Goal: Information Seeking & Learning: Learn about a topic

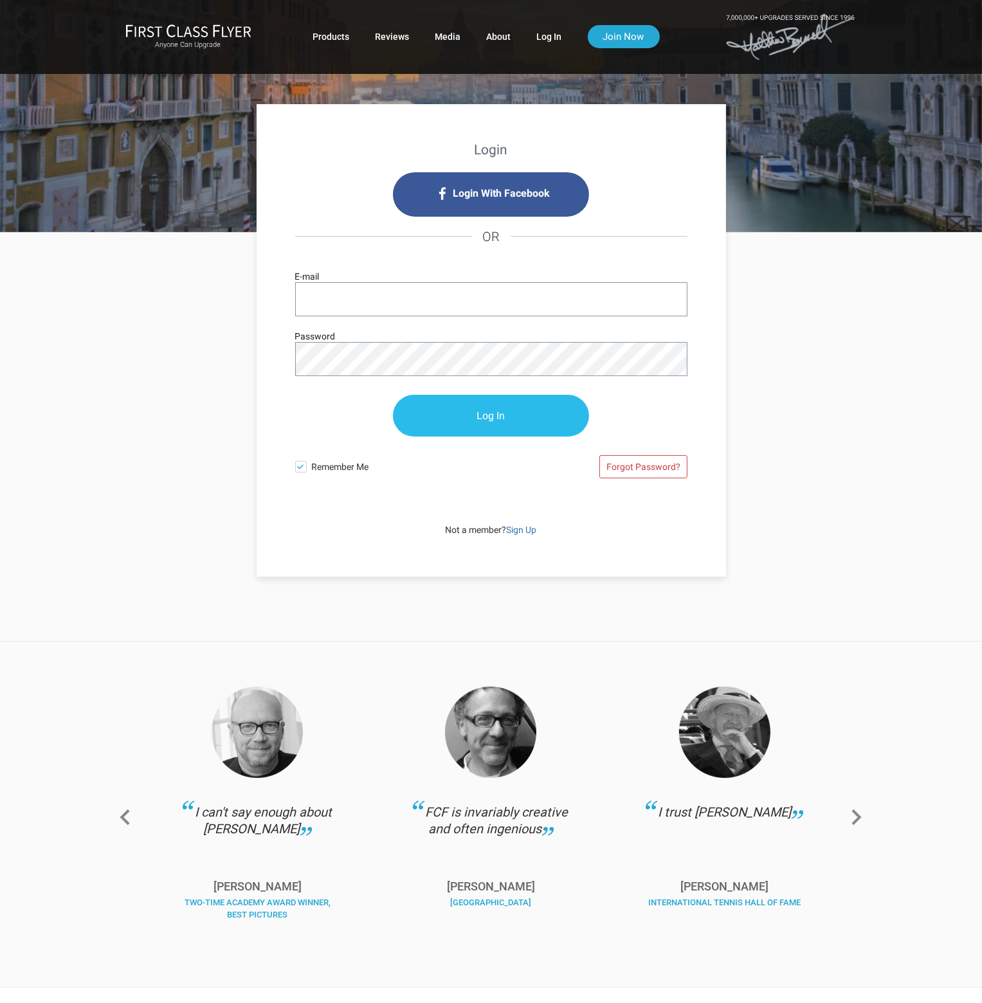
type input "[EMAIL_ADDRESS][DOMAIN_NAME]"
click at [471, 415] on input "Log In" at bounding box center [491, 416] width 196 height 42
click at [484, 413] on input "Log In" at bounding box center [491, 416] width 196 height 42
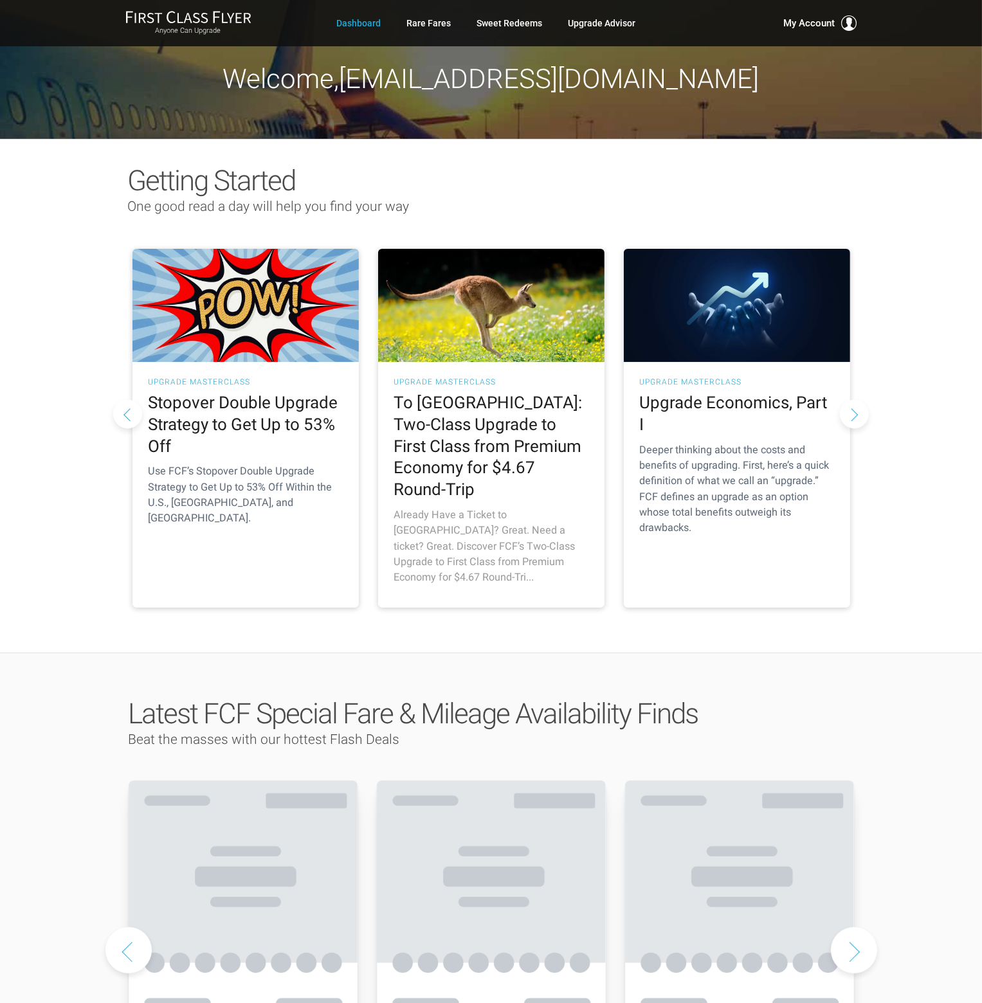
click at [495, 421] on h2 "To Australia: Two-Class Upgrade to First Class from Premium Economy for $4.67 R…" at bounding box center [491, 446] width 194 height 109
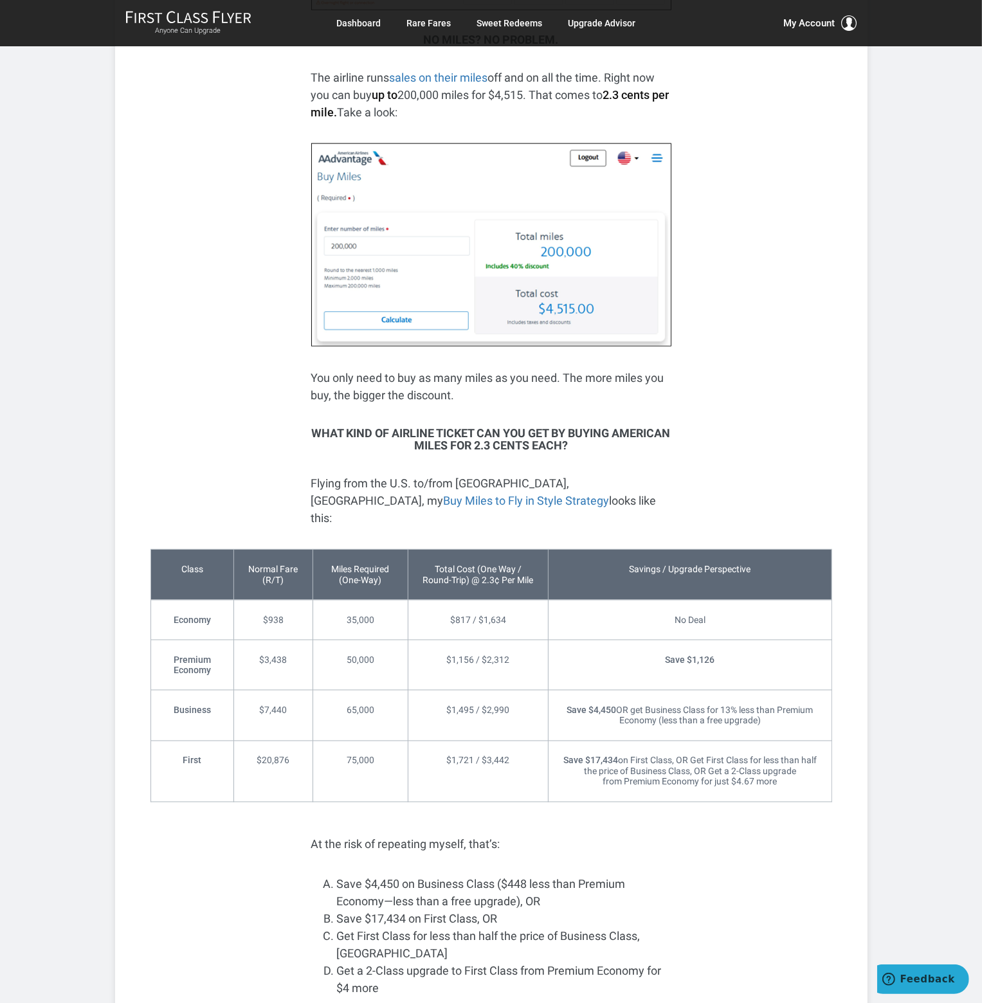
scroll to position [1736, 0]
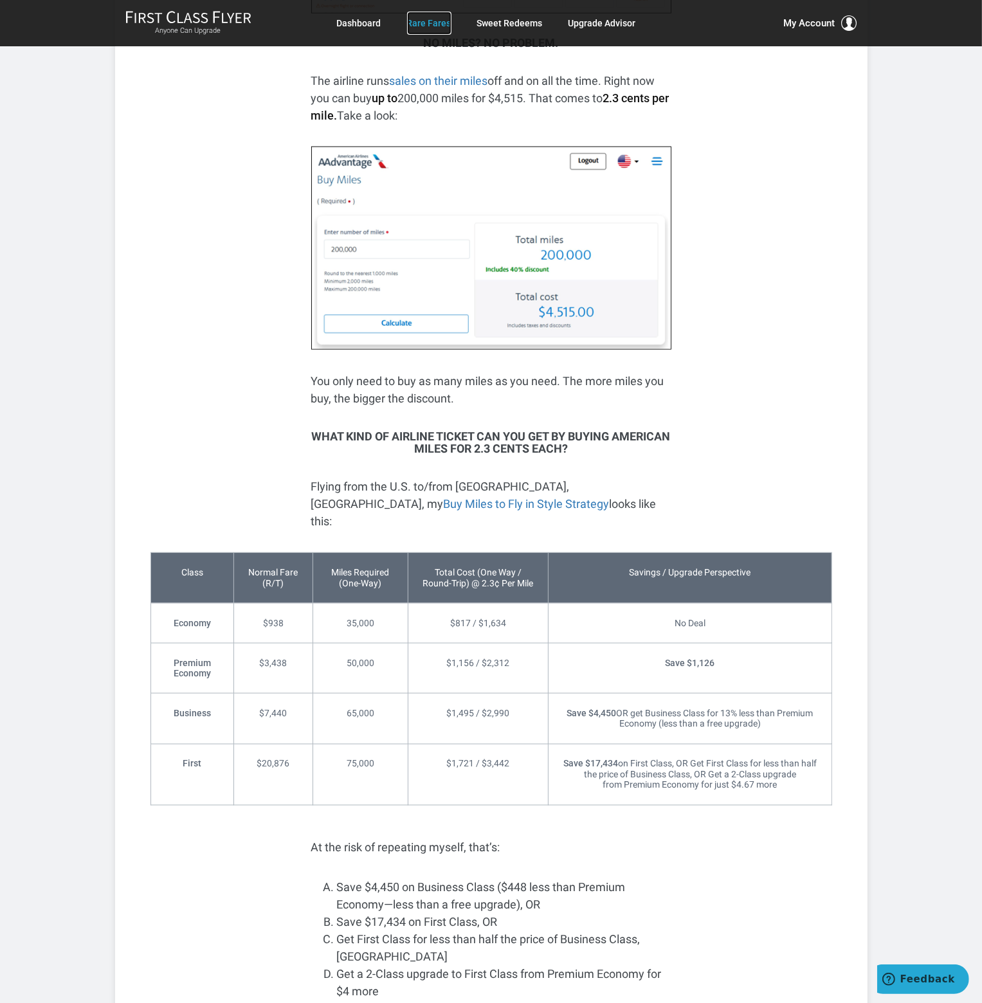
click at [422, 26] on link "Rare Fares" at bounding box center [429, 23] width 44 height 23
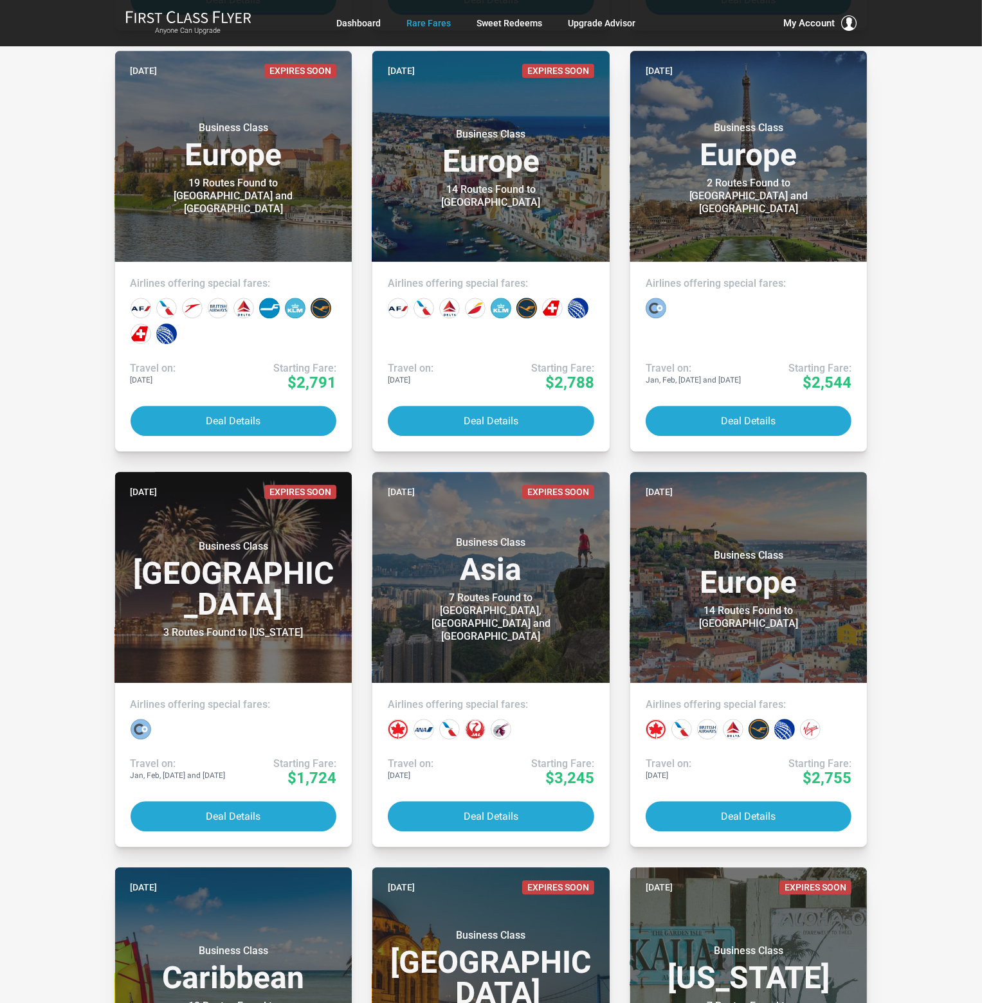
scroll to position [3215, 0]
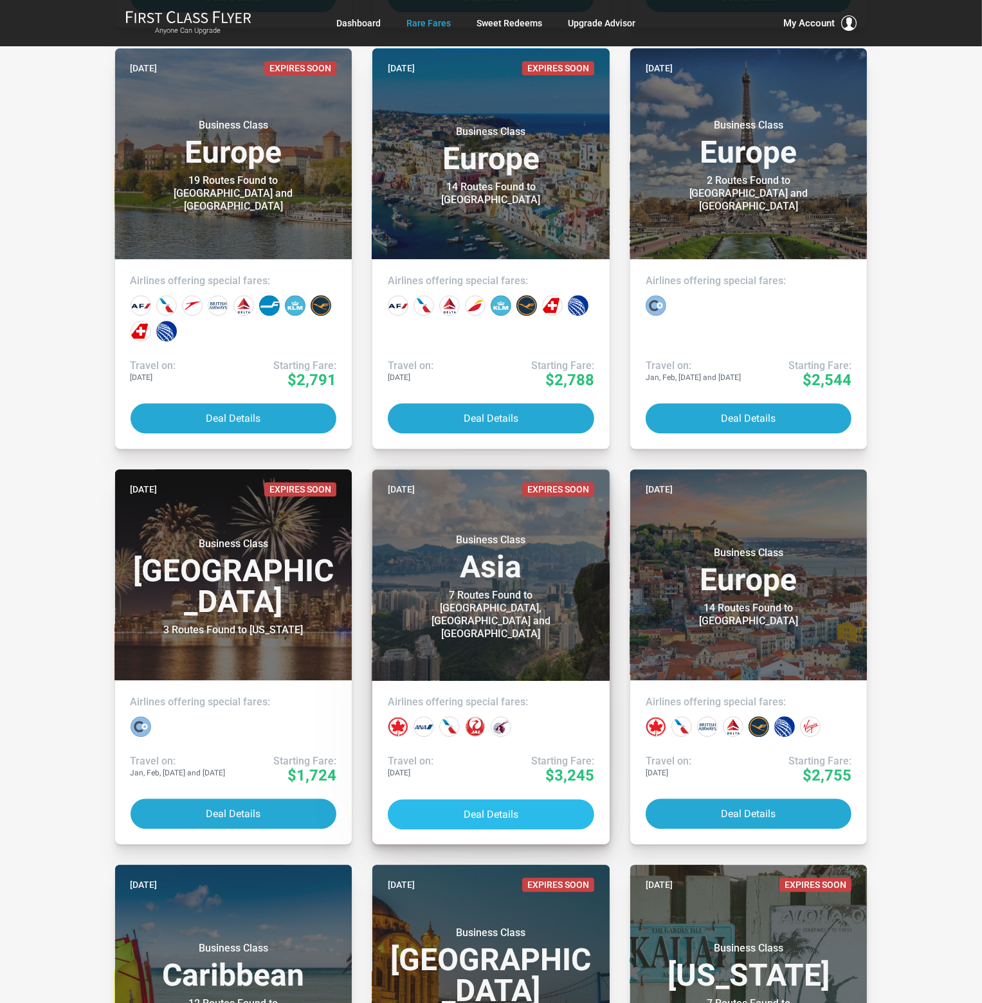
click at [504, 813] on button "Deal Details" at bounding box center [491, 814] width 206 height 30
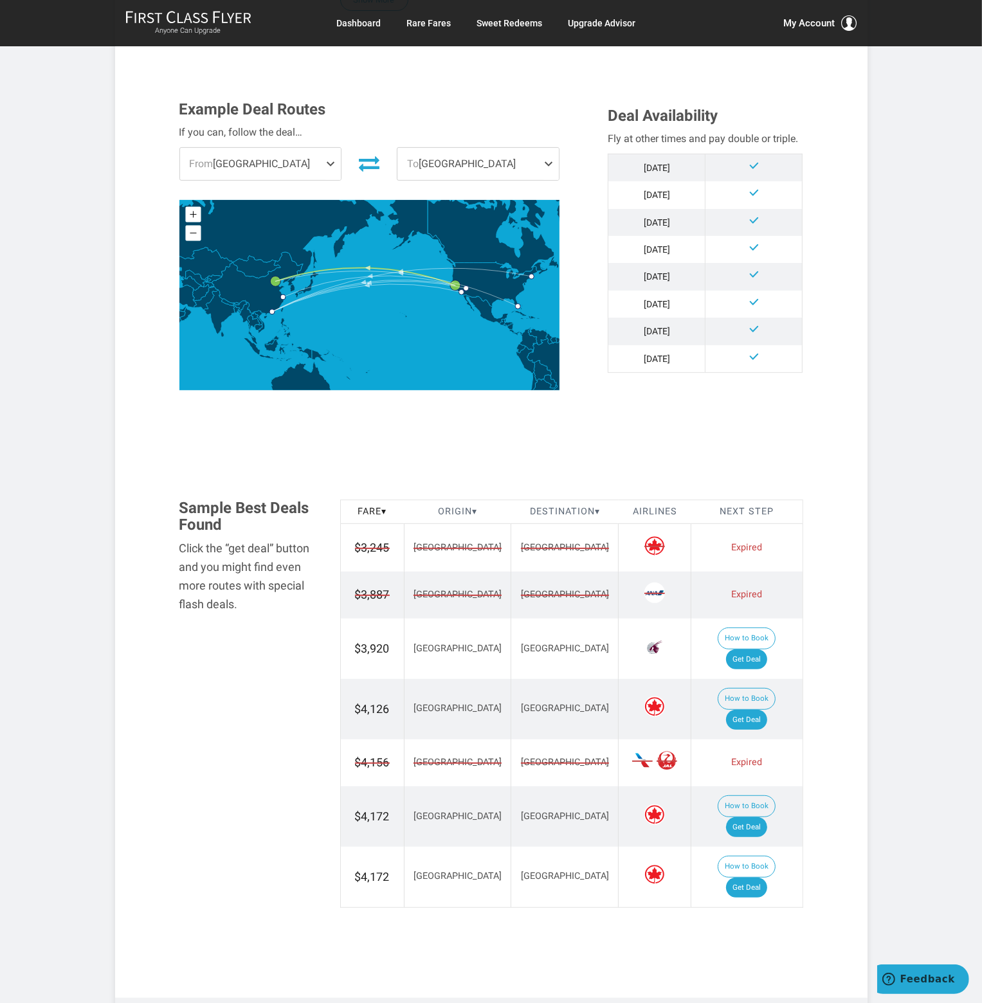
scroll to position [322, 0]
click at [753, 172] on td at bounding box center [753, 168] width 97 height 28
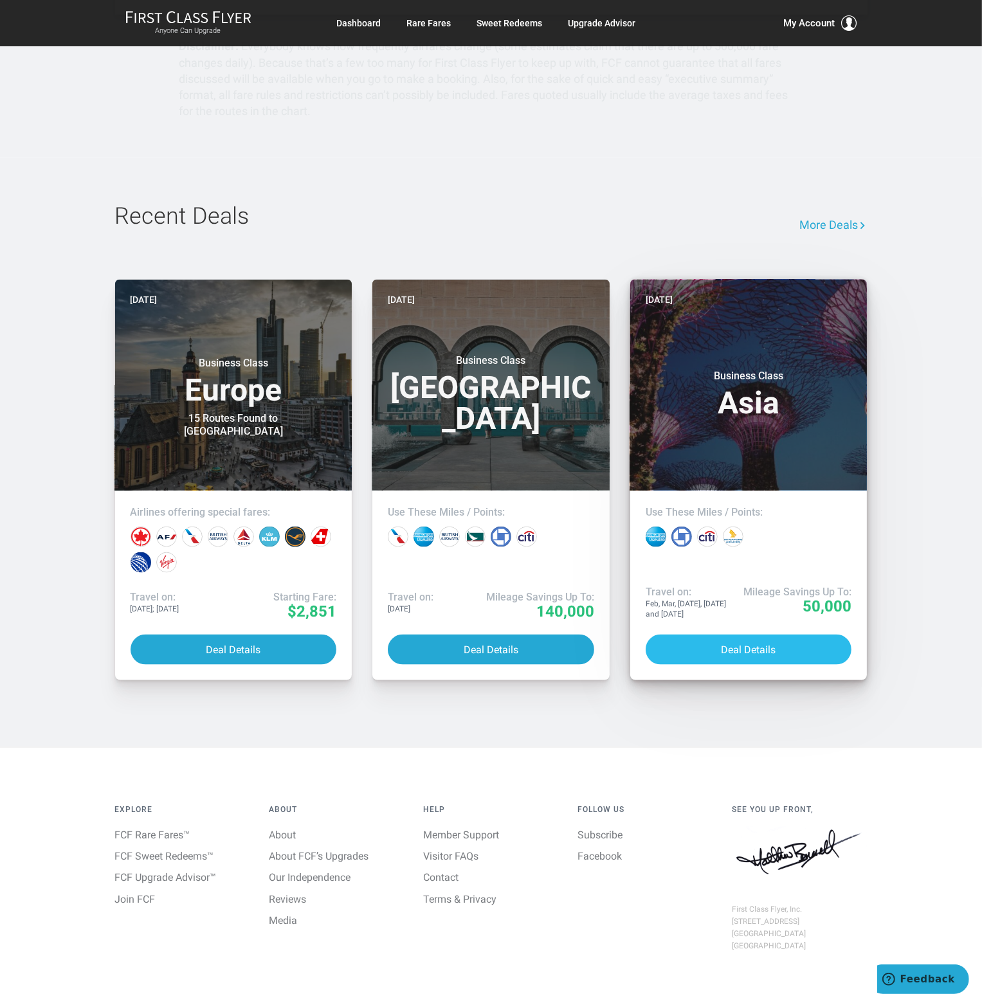
scroll to position [1606, 0]
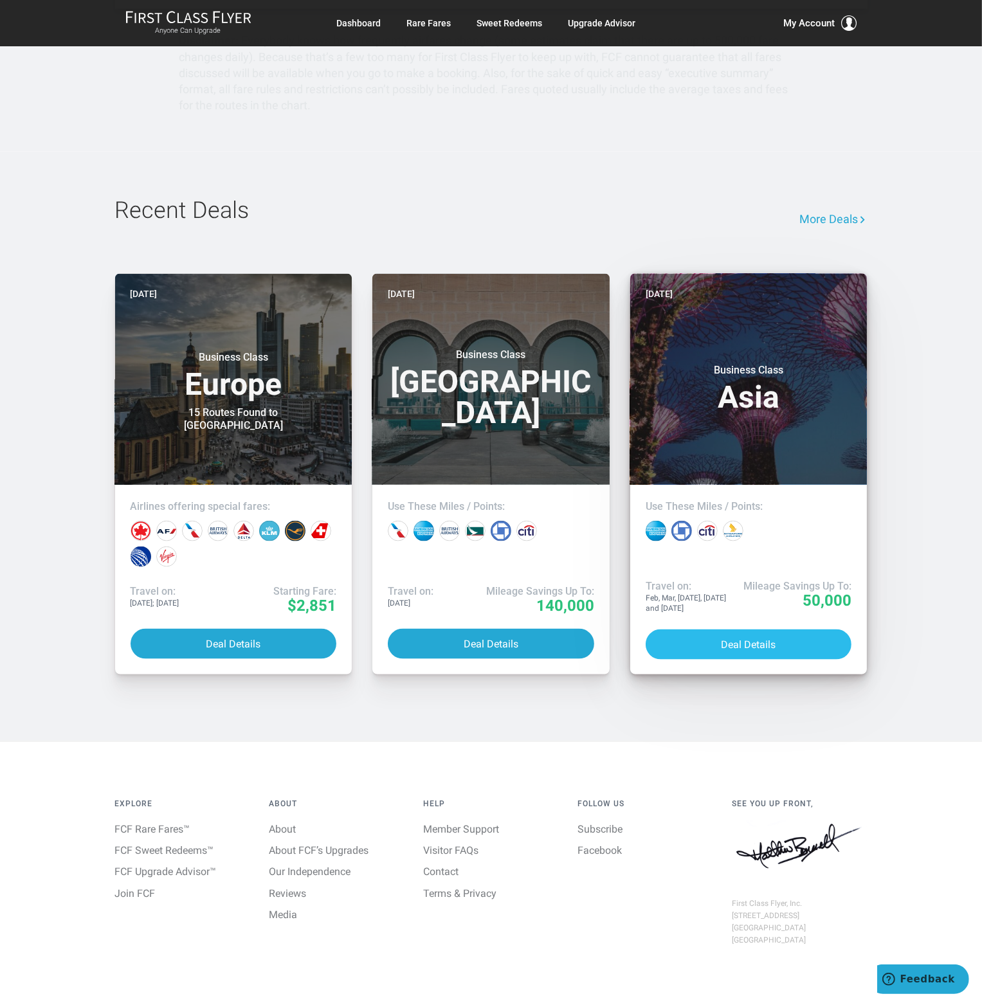
click at [740, 630] on button "Deal Details" at bounding box center [749, 645] width 206 height 30
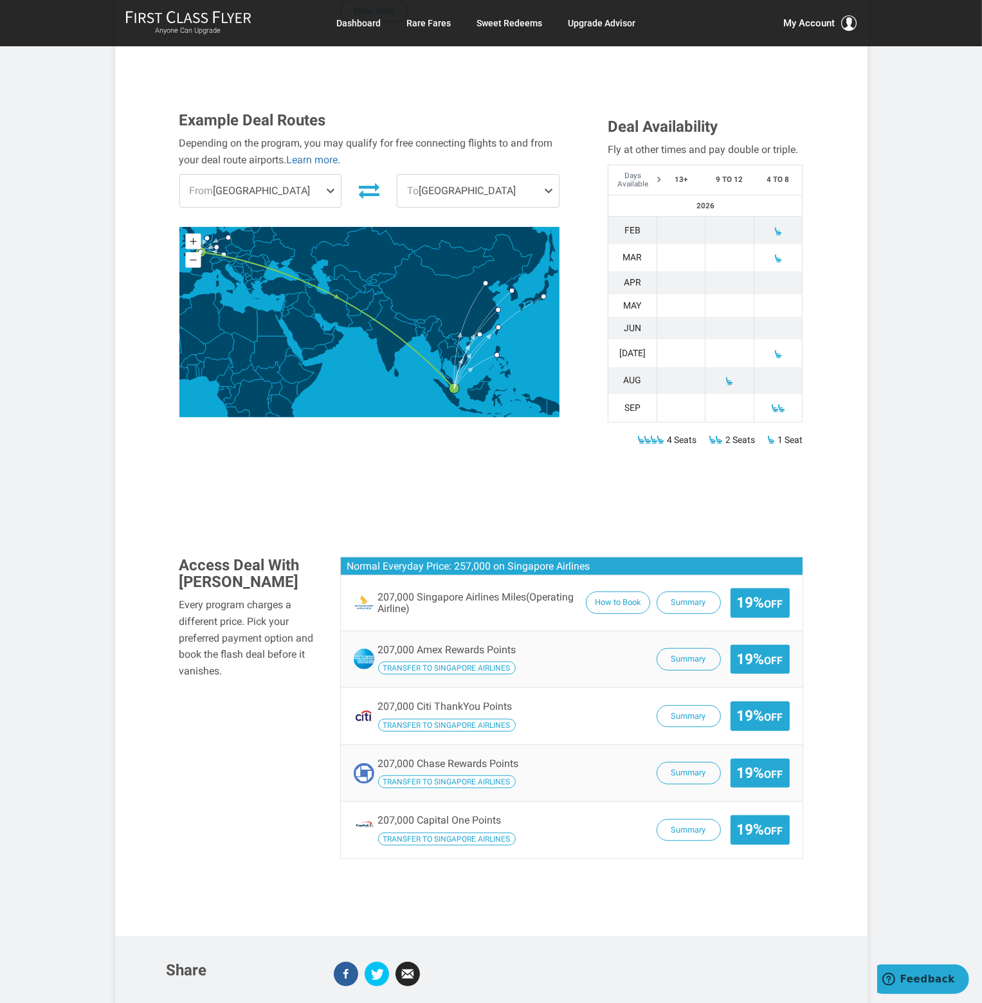
scroll to position [386, 0]
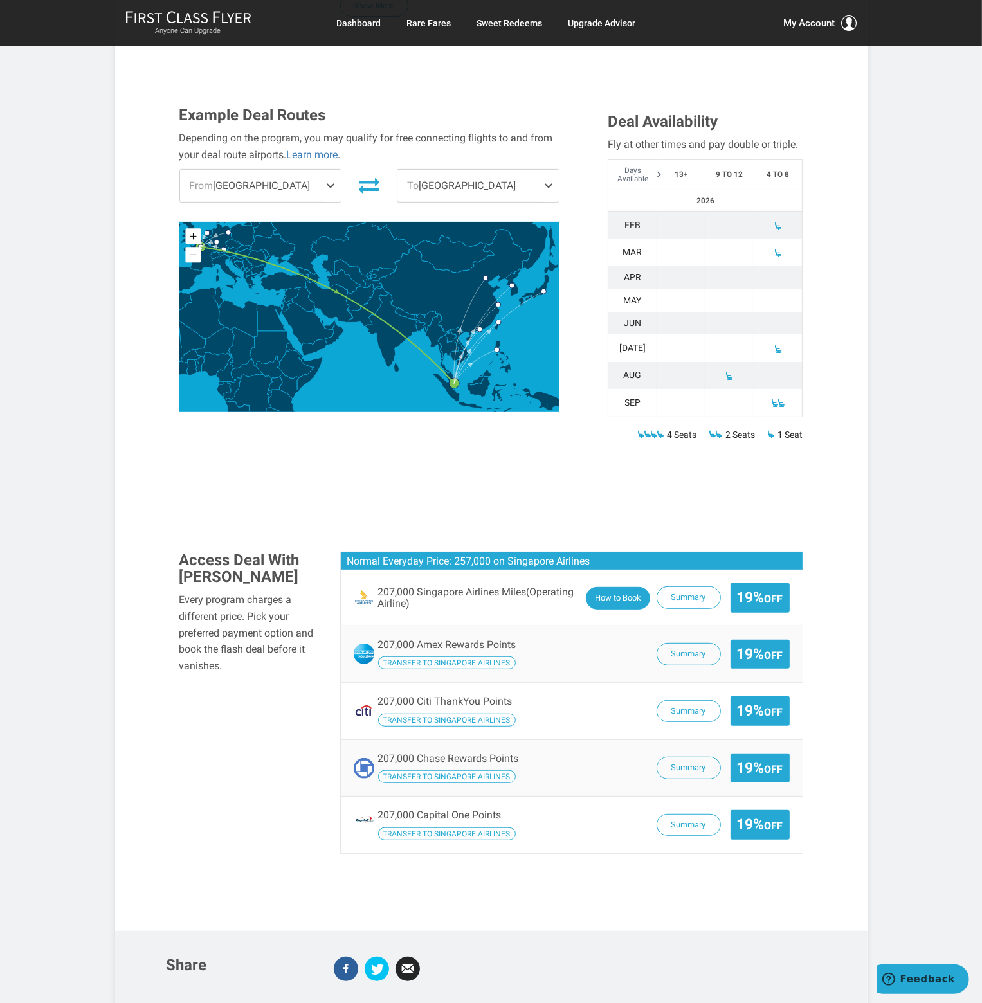
click at [624, 587] on button "How to Book" at bounding box center [618, 598] width 64 height 23
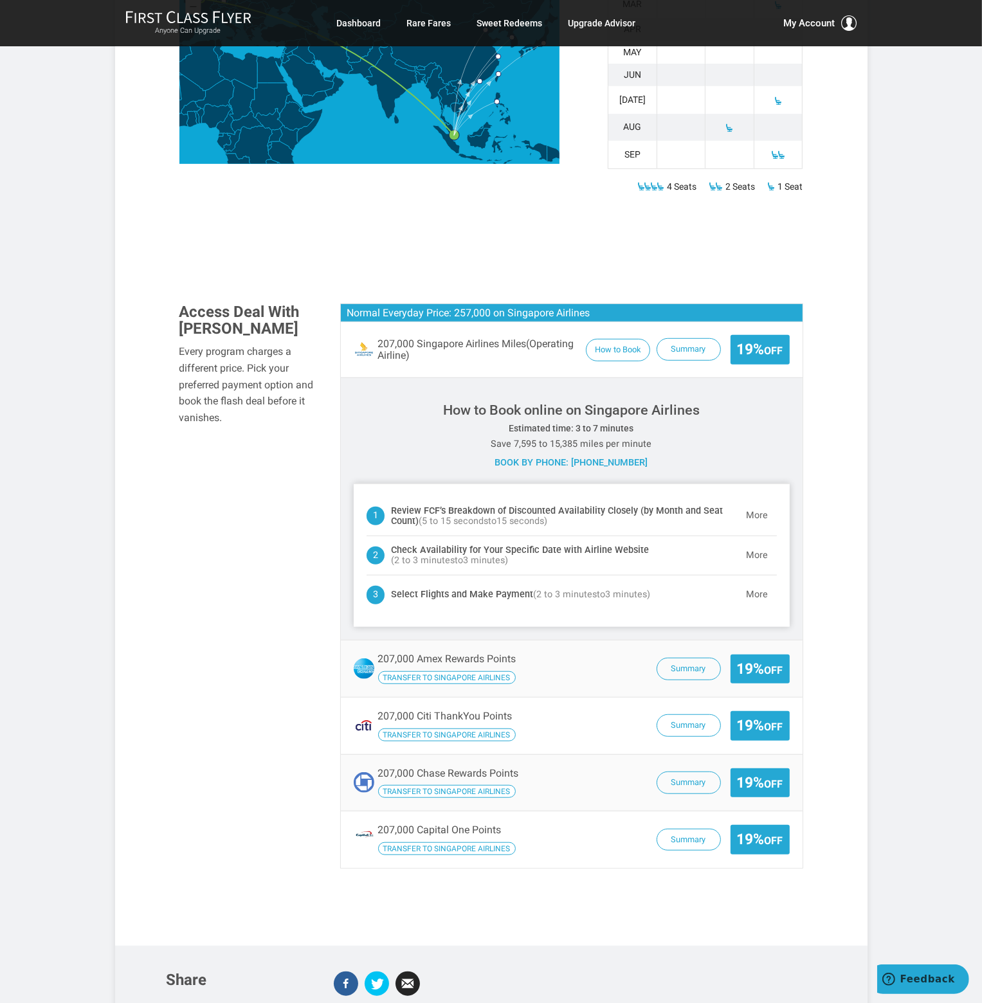
scroll to position [643, 0]
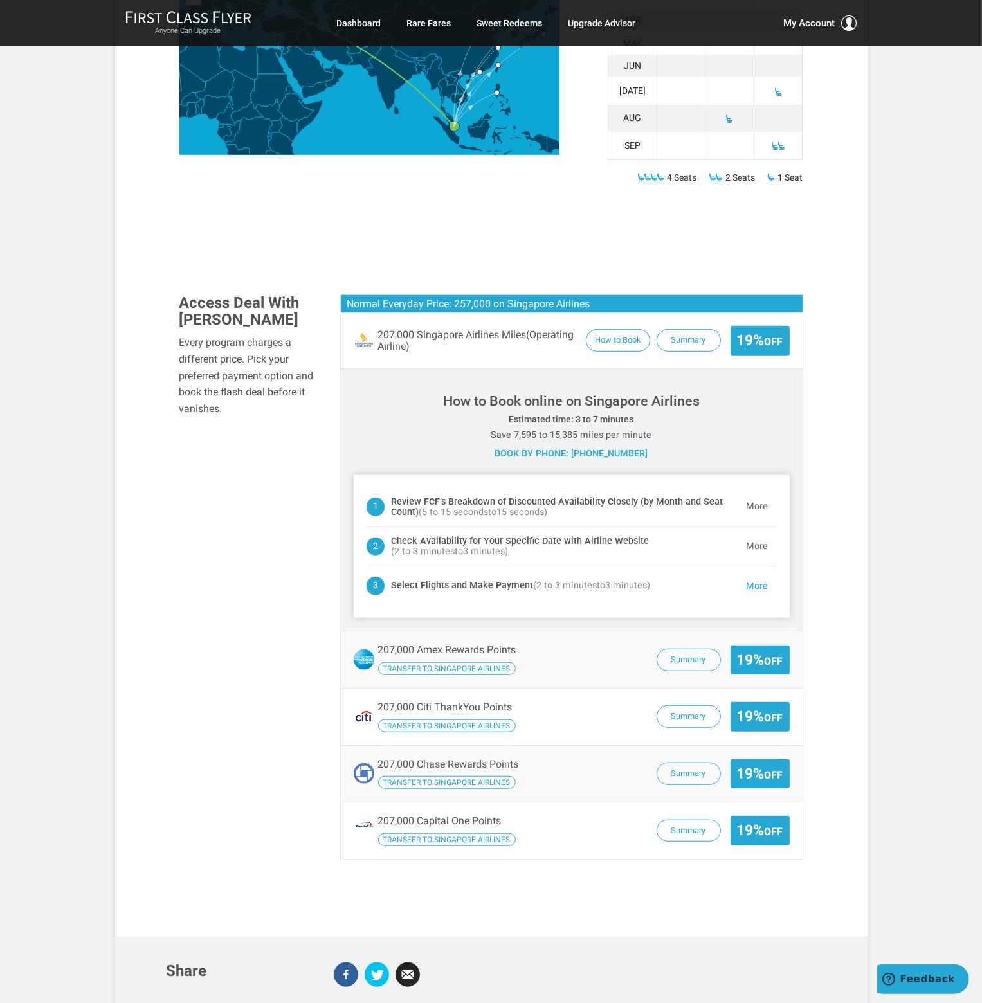
click at [755, 574] on button "More" at bounding box center [757, 587] width 39 height 26
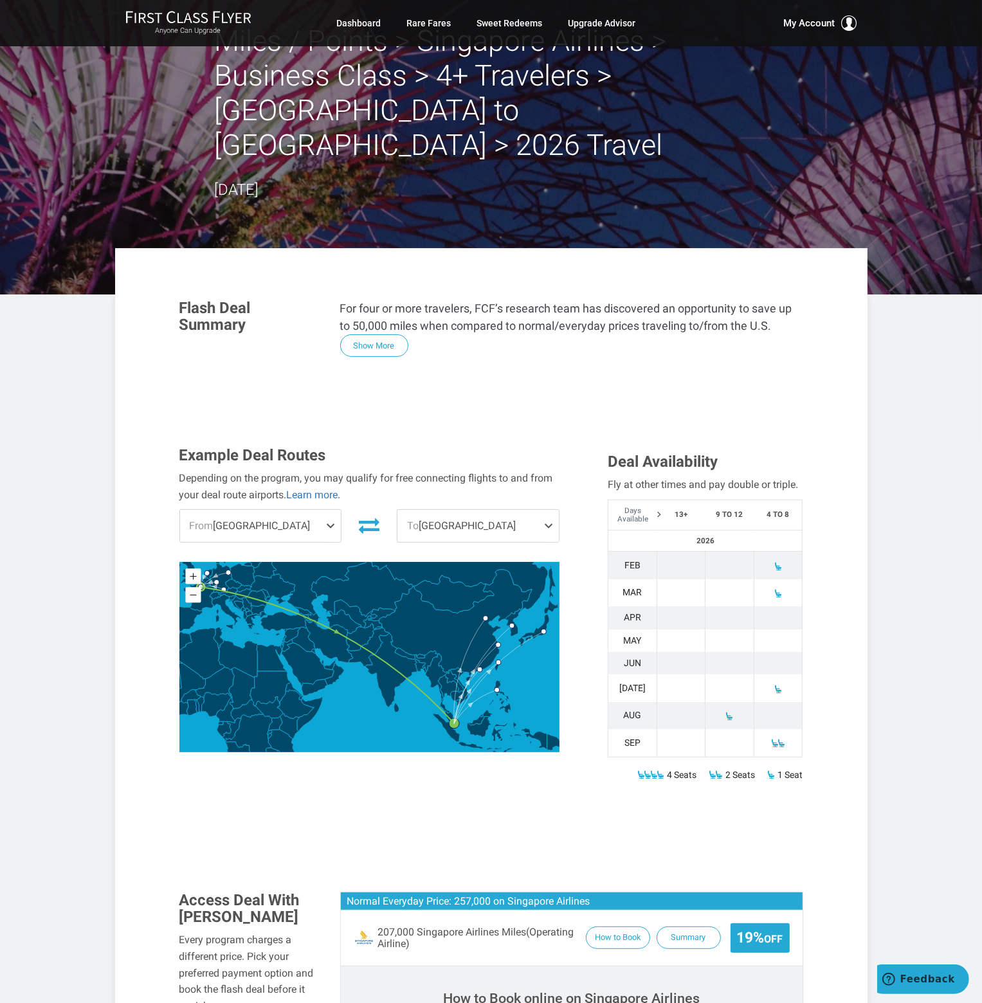
scroll to position [0, 0]
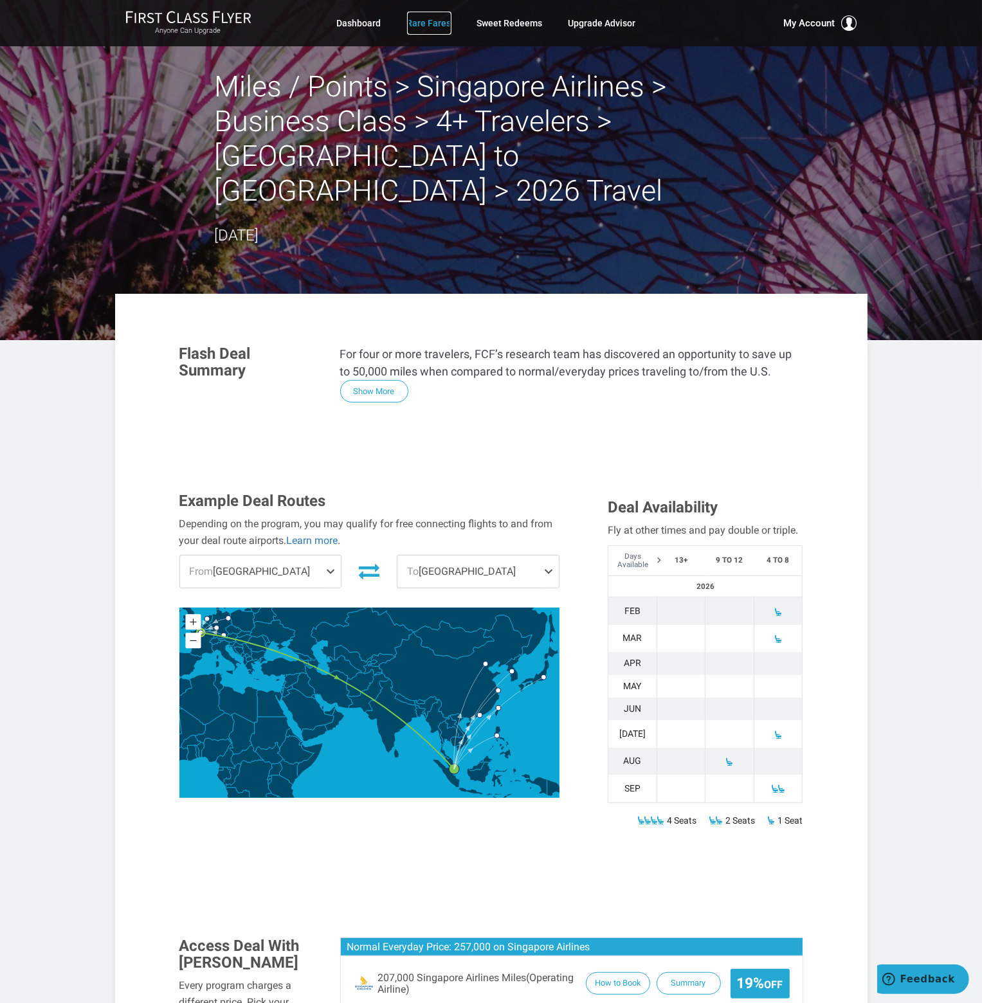
click at [417, 21] on link "Rare Fares" at bounding box center [429, 23] width 44 height 23
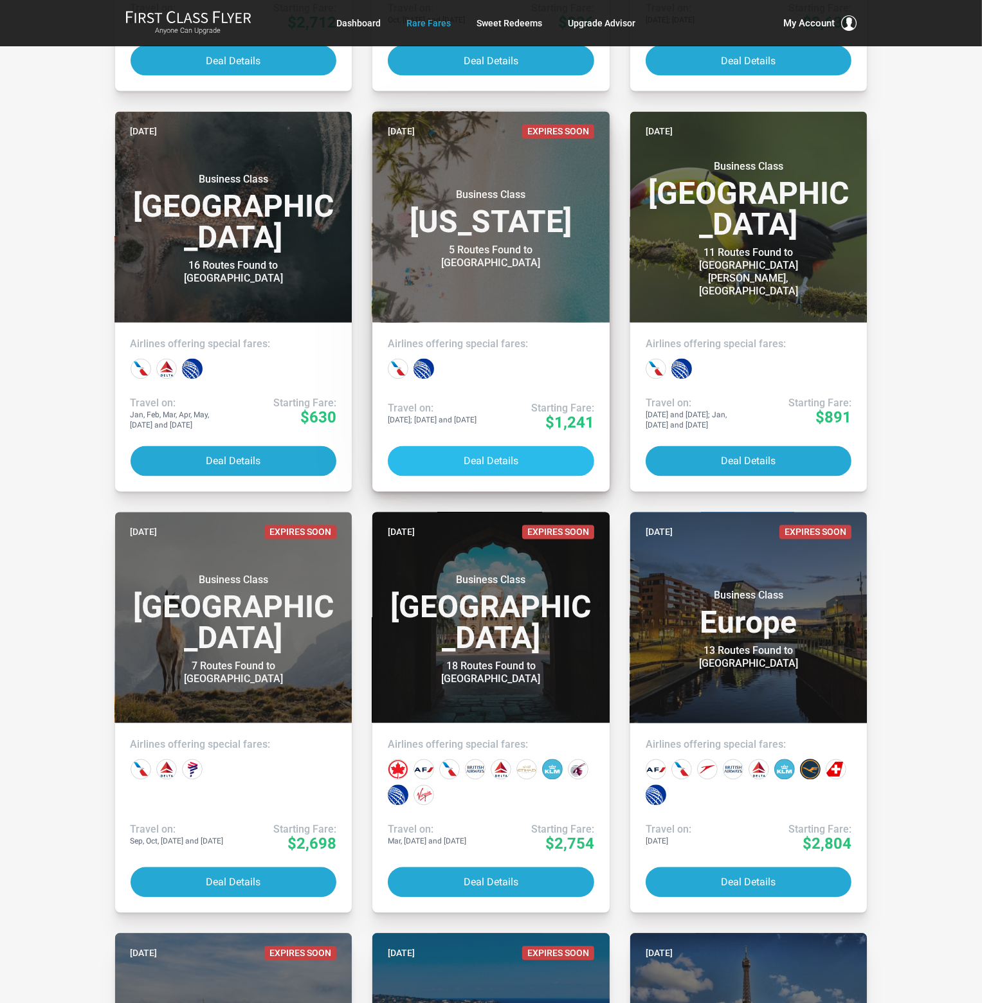
scroll to position [2315, 0]
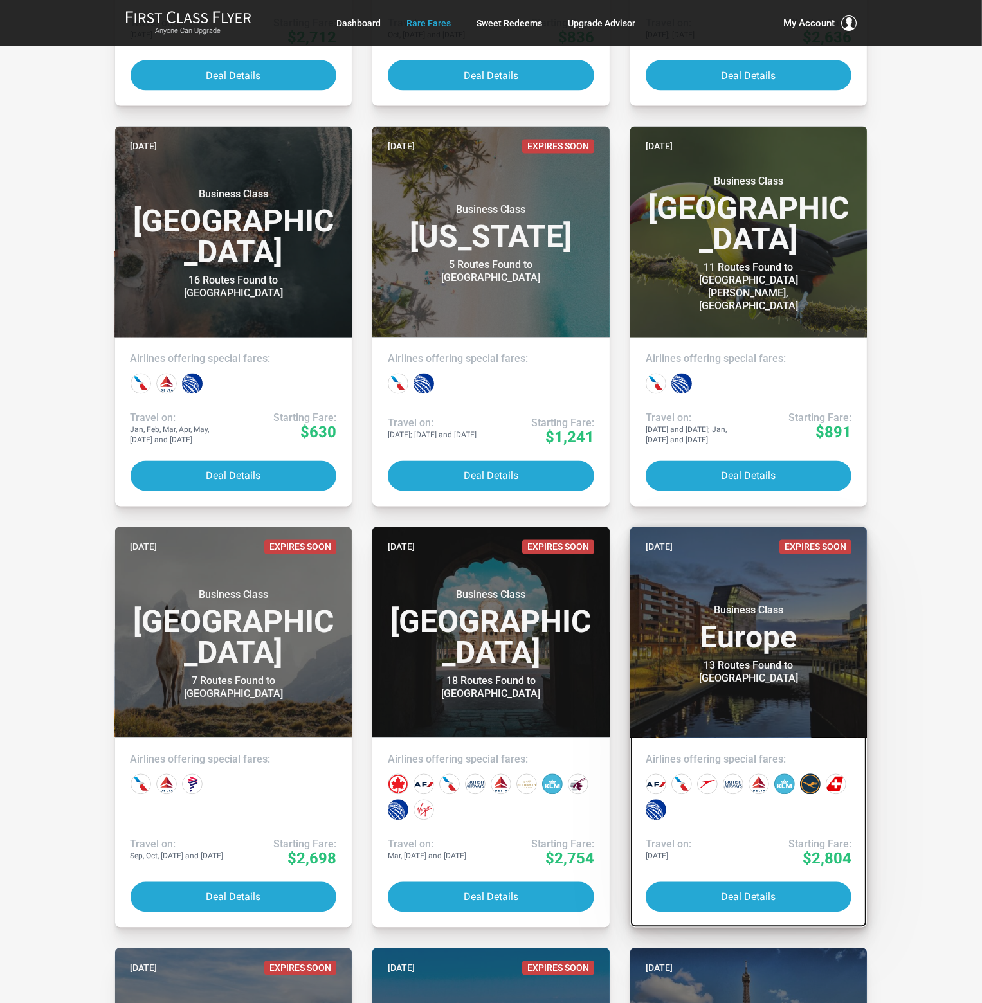
click at [730, 638] on h3 "Business Class Europe" at bounding box center [749, 628] width 206 height 49
